Goal: Complete application form

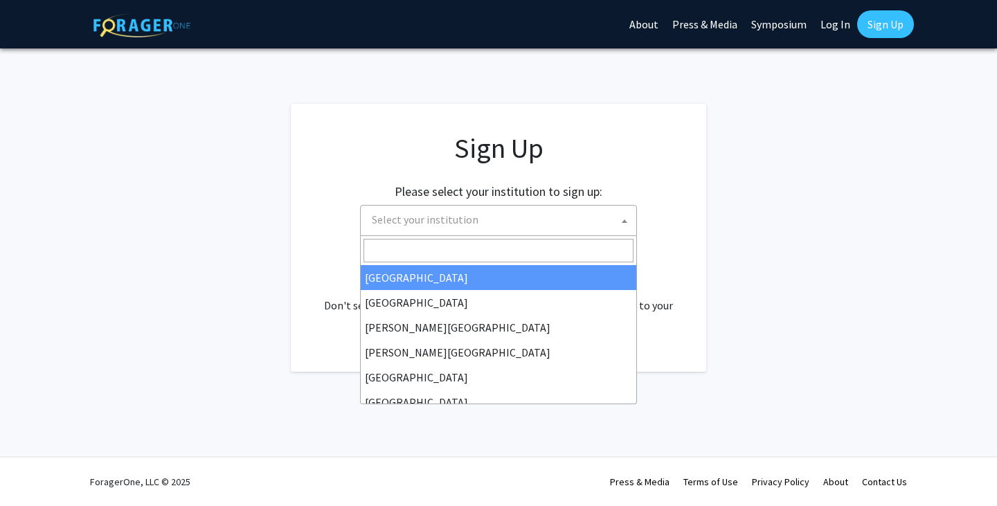
click at [511, 212] on span "Select your institution" at bounding box center [501, 220] width 270 height 28
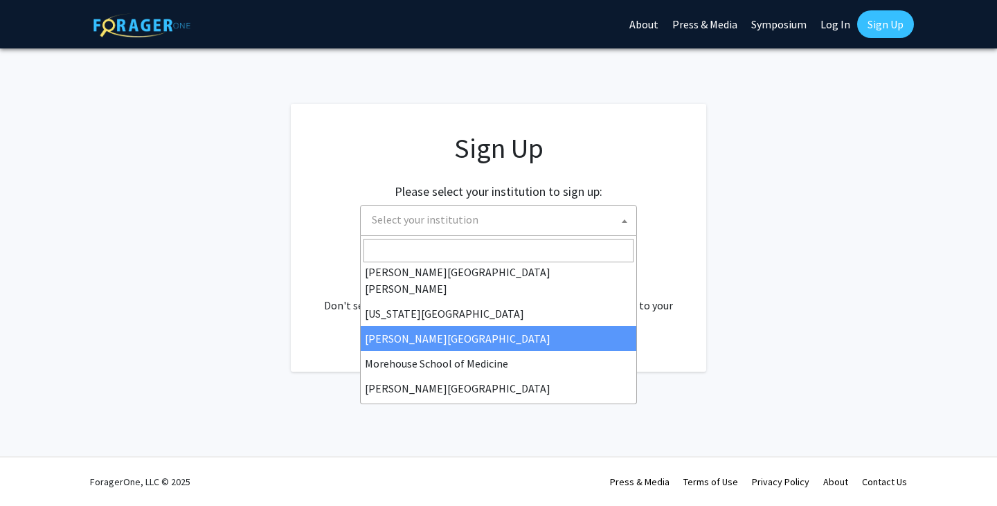
scroll to position [279, 0]
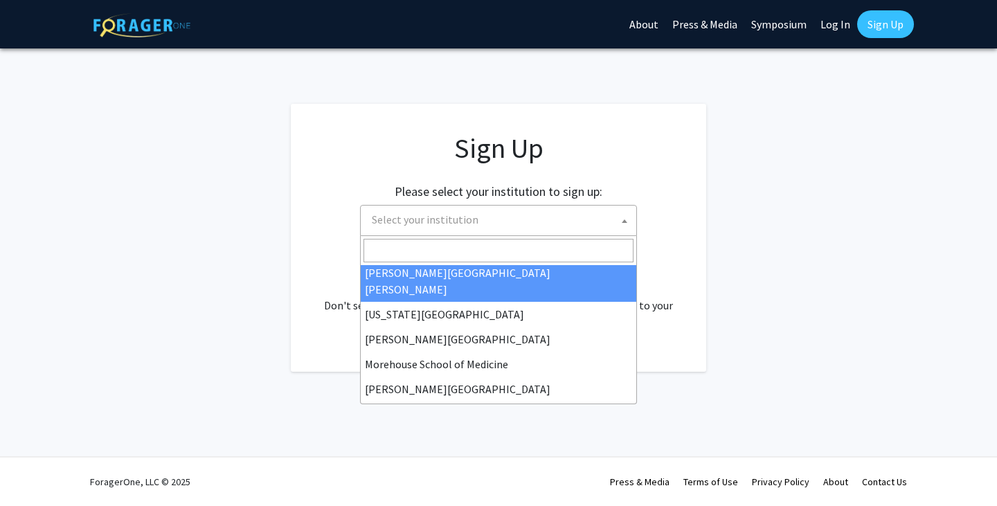
select select "1"
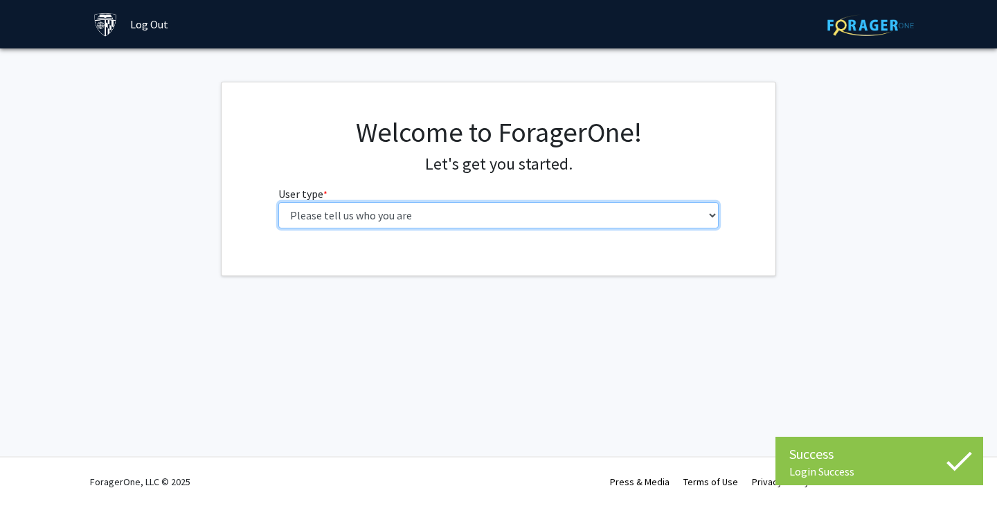
click at [427, 206] on select "Please tell us who you are Undergraduate Student Master's Student Doctoral Cand…" at bounding box center [498, 215] width 441 height 26
select select "2: masters"
click at [278, 202] on select "Please tell us who you are Undergraduate Student Master's Student Doctoral Cand…" at bounding box center [498, 215] width 441 height 26
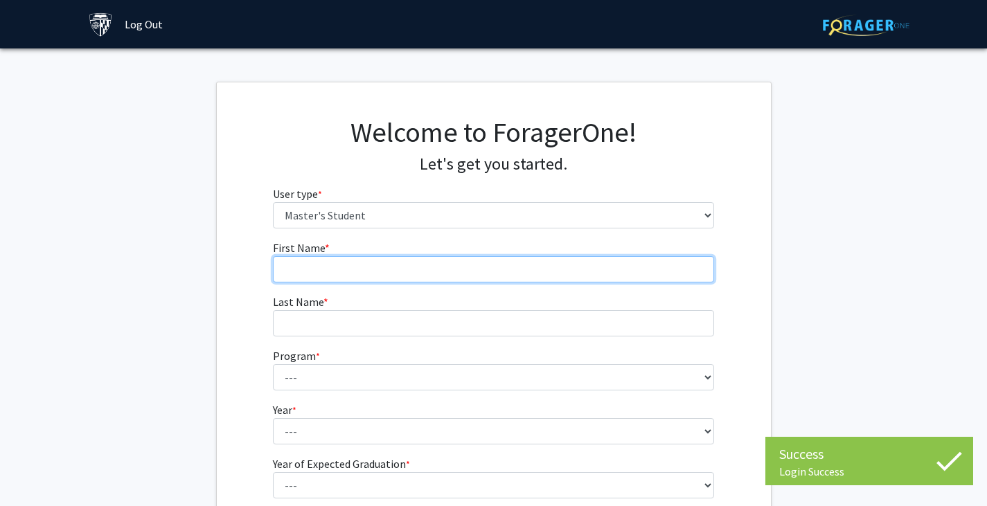
click at [365, 265] on input "First Name * required" at bounding box center [493, 269] width 441 height 26
